Goal: Task Accomplishment & Management: Use online tool/utility

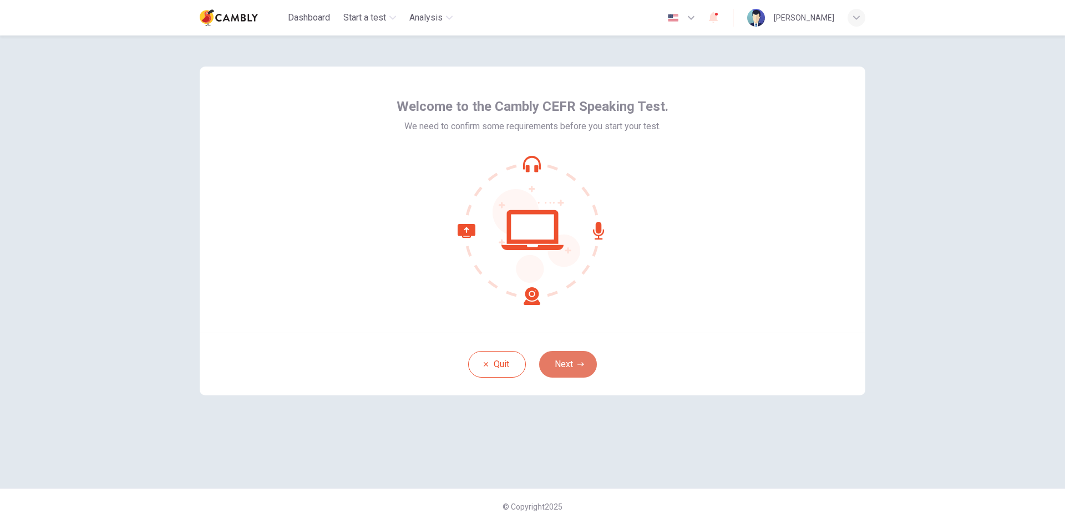
click at [577, 365] on icon "button" at bounding box center [580, 364] width 7 height 7
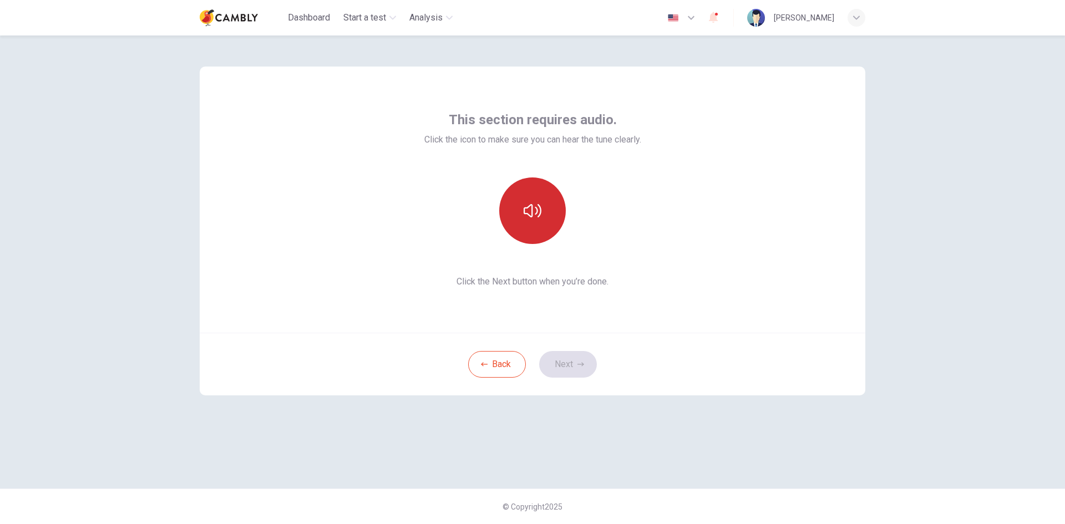
click at [532, 204] on icon "button" at bounding box center [533, 211] width 18 height 18
click at [525, 214] on icon "button" at bounding box center [533, 210] width 18 height 13
click at [524, 225] on button "button" at bounding box center [532, 210] width 67 height 67
click at [548, 359] on button "Next" at bounding box center [568, 364] width 58 height 27
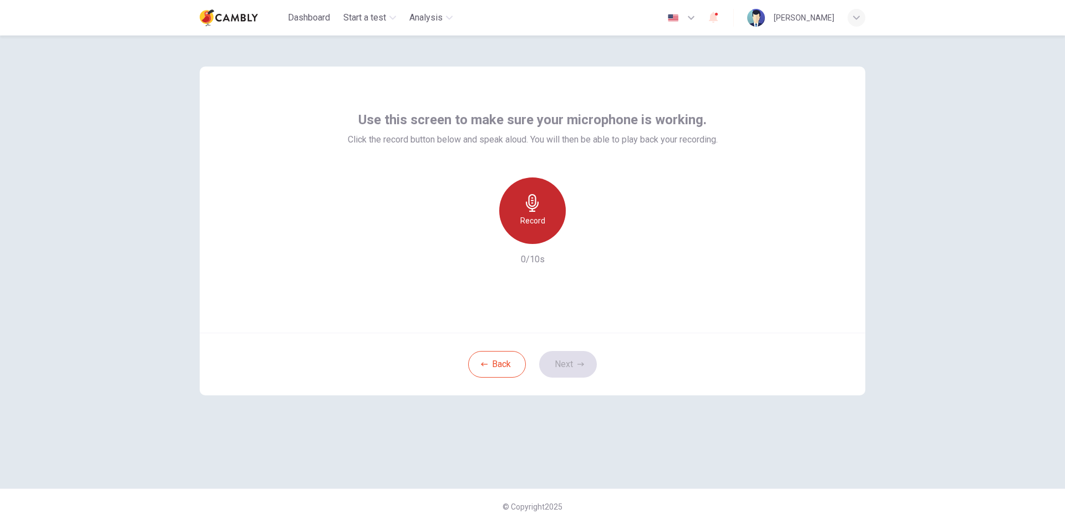
click at [541, 220] on h6 "Record" at bounding box center [532, 220] width 25 height 13
click at [568, 366] on button "Next" at bounding box center [568, 364] width 58 height 27
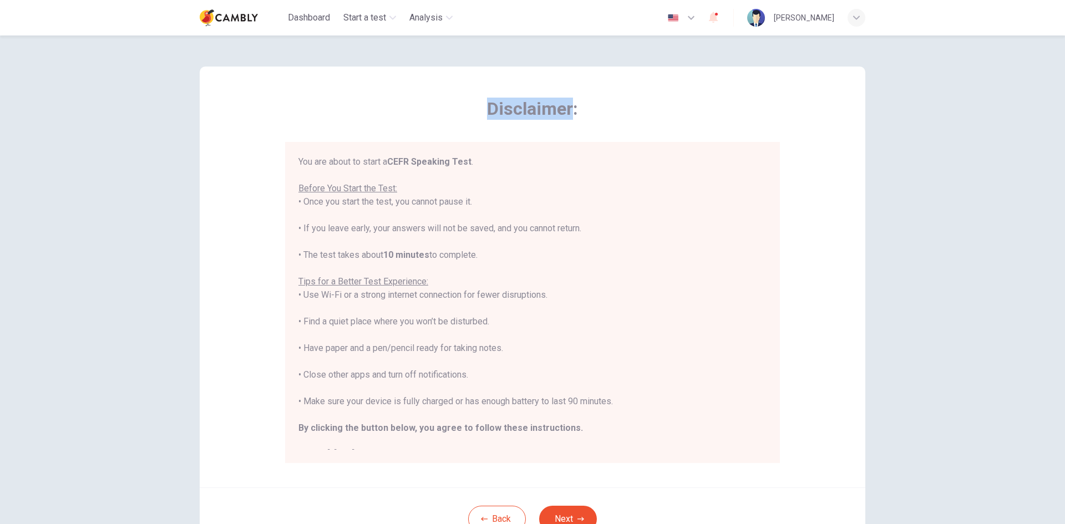
drag, startPoint x: 486, startPoint y: 111, endPoint x: 568, endPoint y: 115, distance: 81.6
click at [570, 115] on span "Disclaimer:" at bounding box center [532, 109] width 495 height 22
copy span "Disclaimer"
click at [577, 513] on button "Next" at bounding box center [568, 519] width 58 height 27
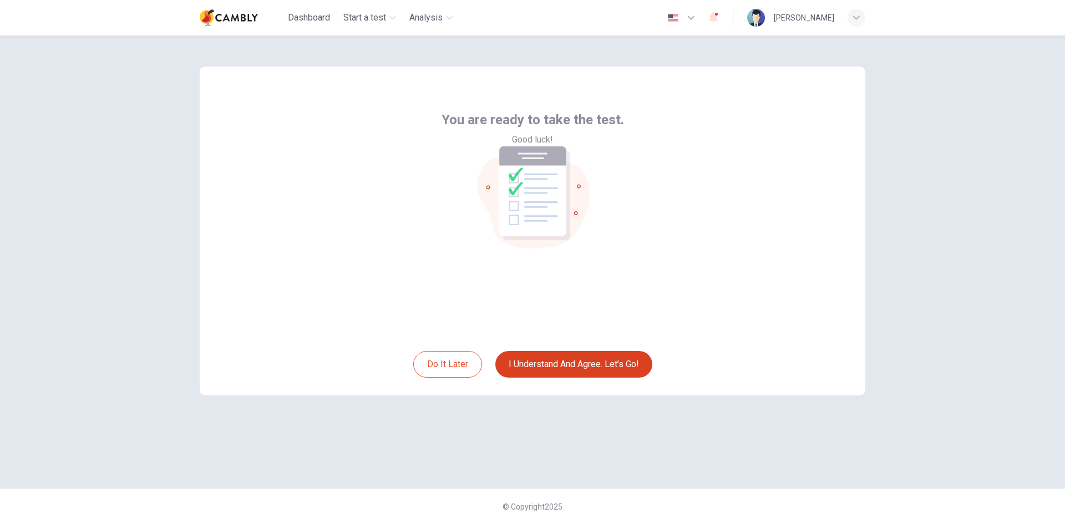
click at [573, 364] on button "I understand and agree. Let’s go!" at bounding box center [573, 364] width 157 height 27
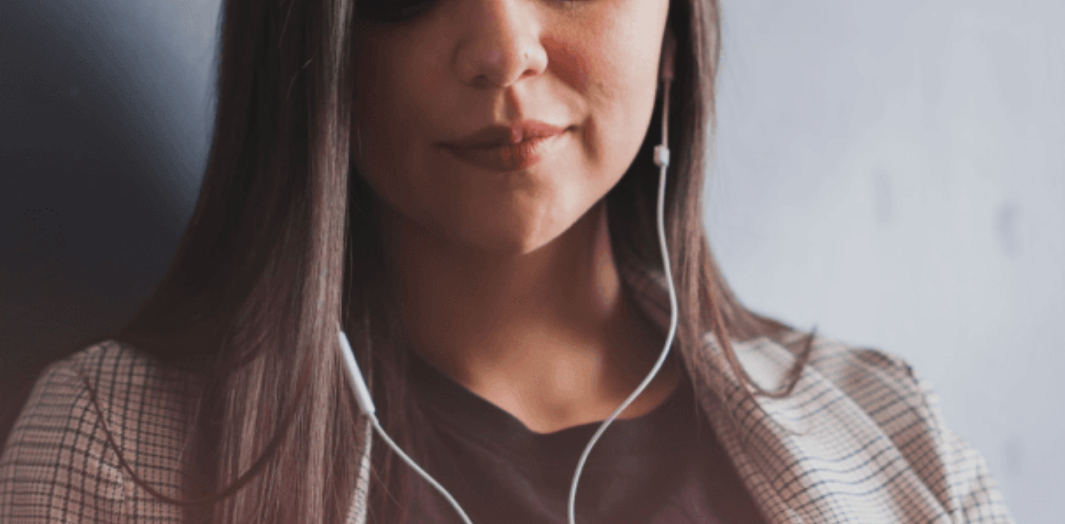
click at [32, 57] on button "Continue" at bounding box center [16, 78] width 32 height 42
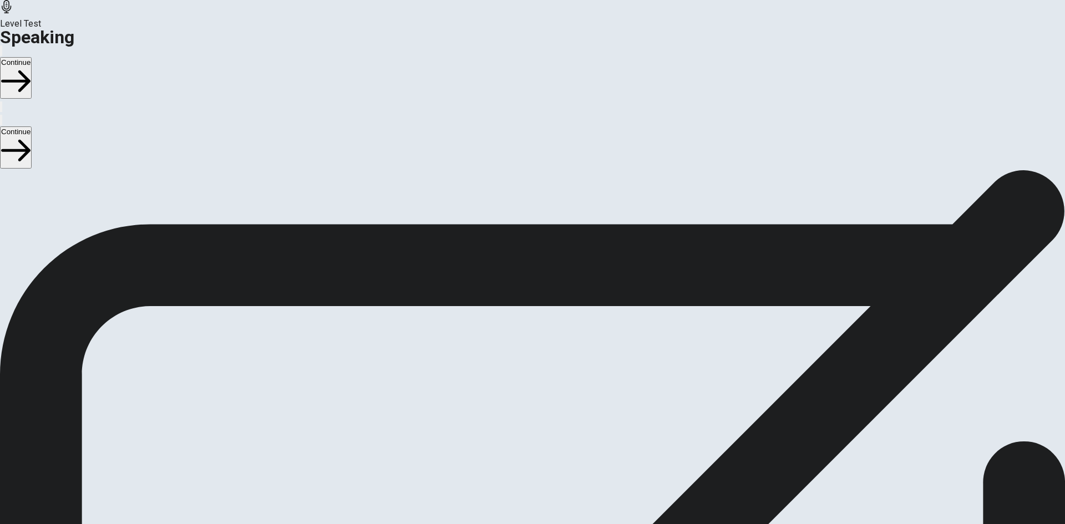
click at [531, 400] on icon "Play Audio" at bounding box center [525, 406] width 11 height 13
click at [32, 57] on button "Continue" at bounding box center [16, 78] width 32 height 42
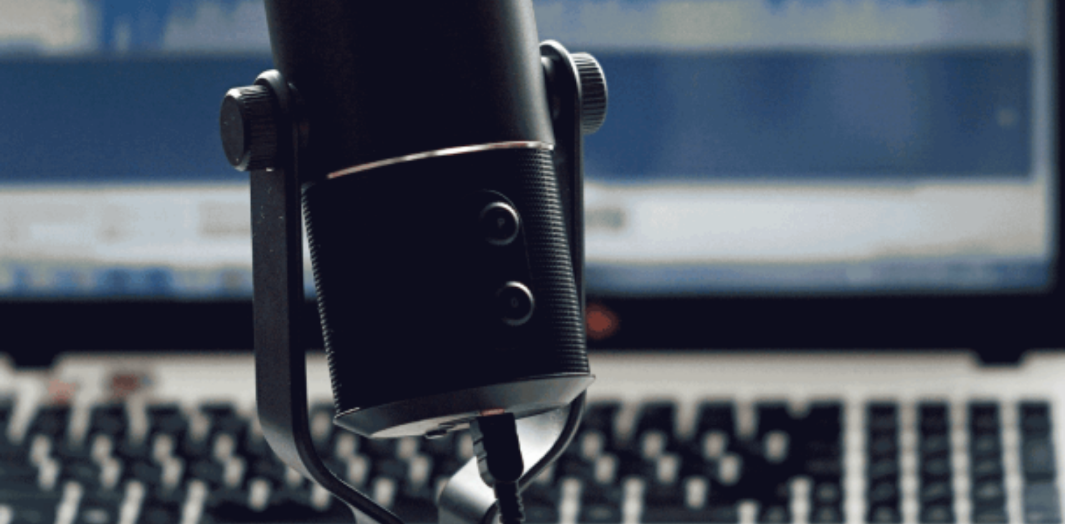
drag, startPoint x: 227, startPoint y: 263, endPoint x: 352, endPoint y: 261, distance: 124.8
click at [352, 261] on div "CEFR Speaking Test The Speaking Test will start now. There are 3 questions in t…" at bounding box center [532, 230] width 1065 height 120
drag, startPoint x: 226, startPoint y: 291, endPoint x: 373, endPoint y: 289, distance: 146.4
click at [373, 289] on div "CEFR Speaking Test The Speaking Test will start now. There are 3 questions in t…" at bounding box center [532, 230] width 1065 height 120
click at [227, 289] on div "CEFR Speaking Test The Speaking Test will start now. There are 3 questions in t…" at bounding box center [532, 230] width 1065 height 120
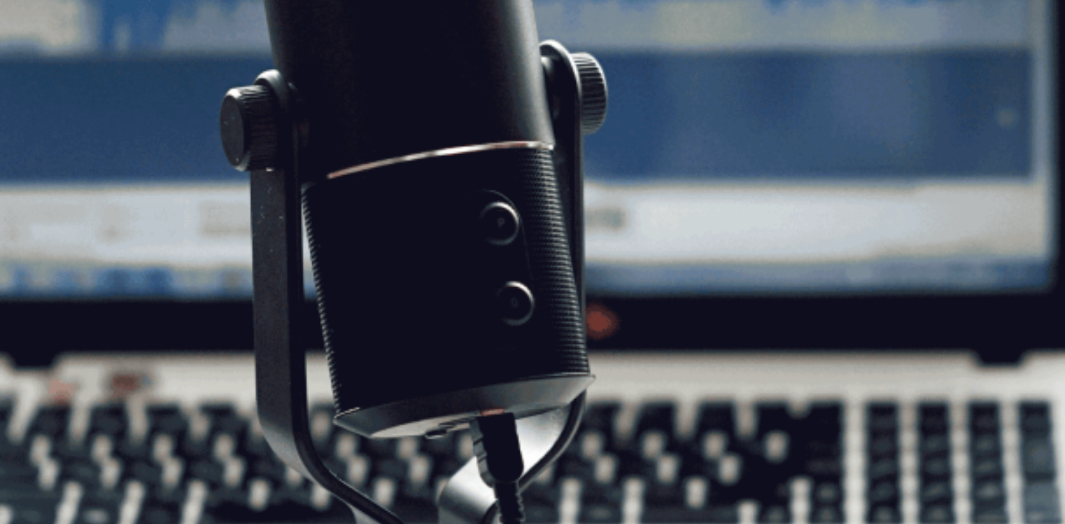
click at [32, 57] on button "Continue" at bounding box center [16, 78] width 32 height 42
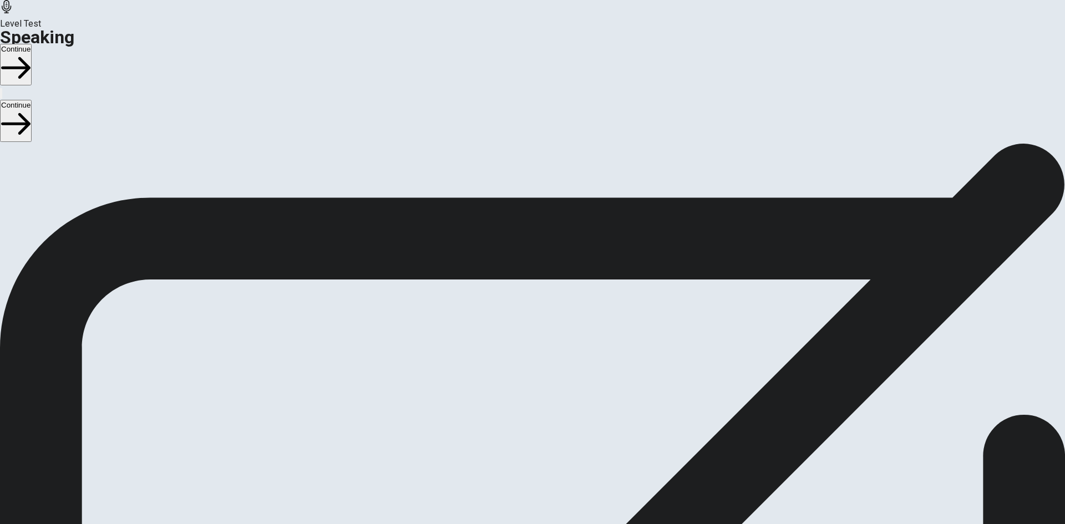
click at [32, 44] on button "Continue" at bounding box center [16, 65] width 32 height 42
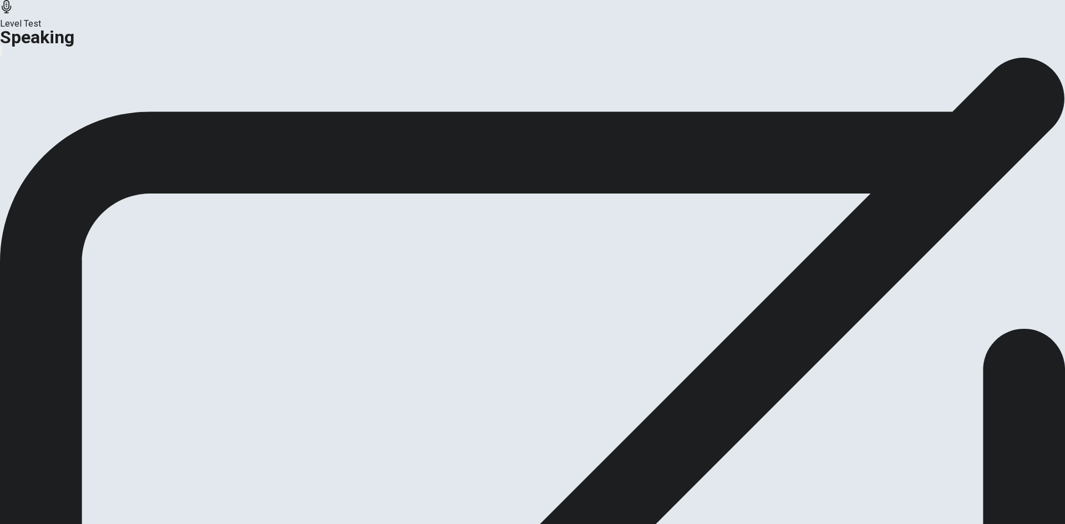
click at [43, 139] on button "Analysis" at bounding box center [21, 131] width 43 height 15
